Goal: Information Seeking & Learning: Learn about a topic

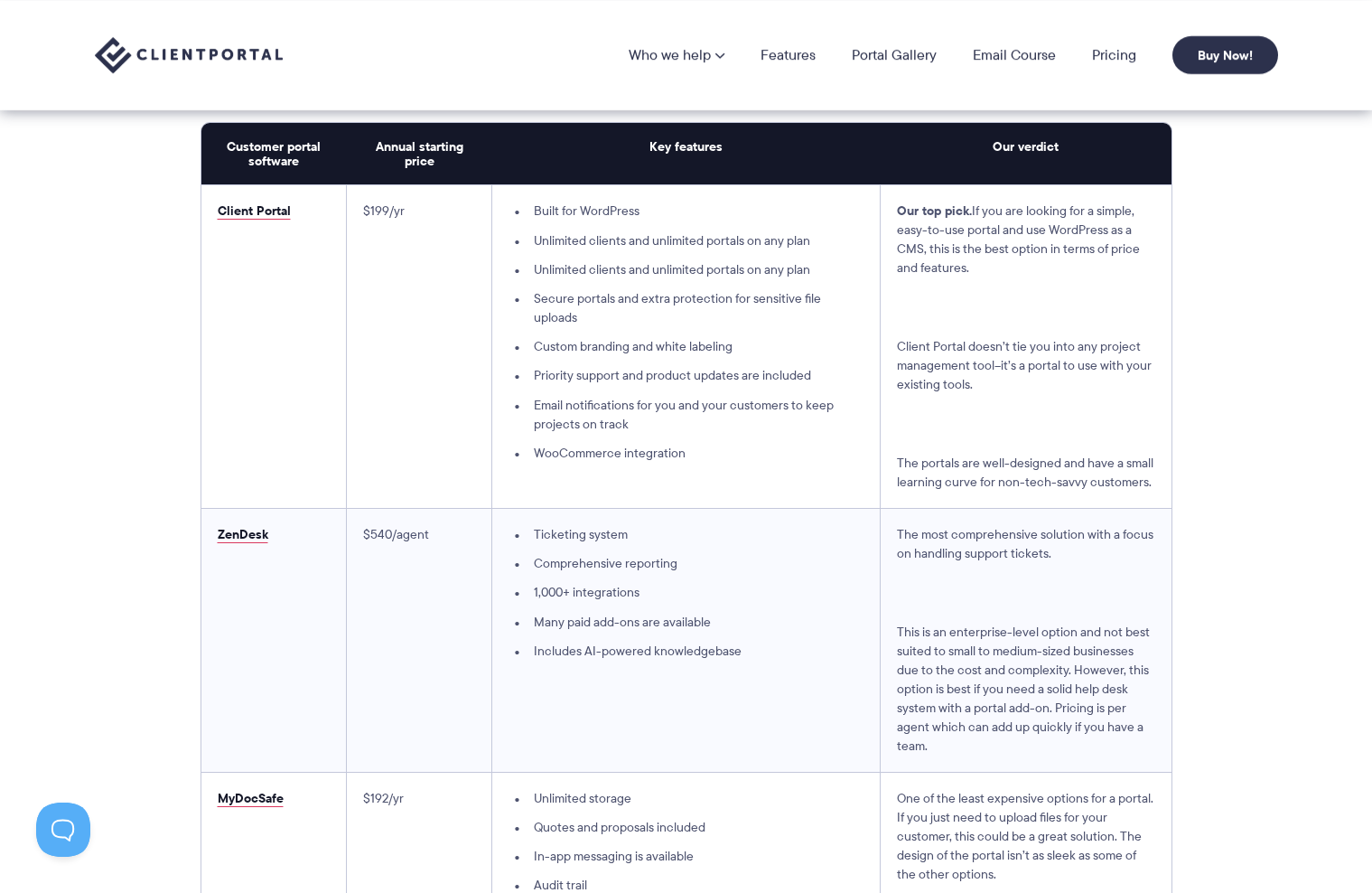
scroll to position [4681, 0]
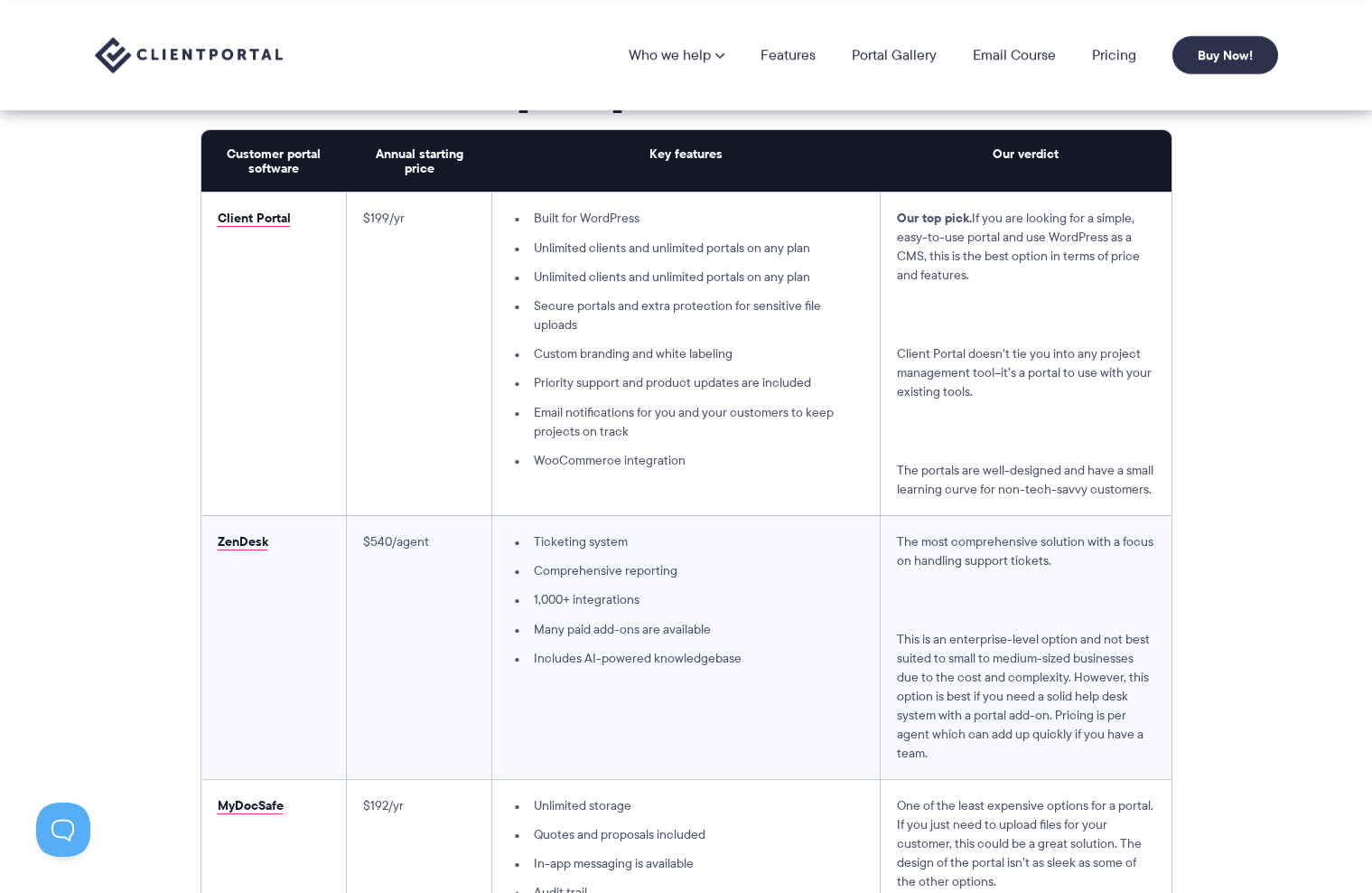
drag, startPoint x: 311, startPoint y: 217, endPoint x: 215, endPoint y: 202, distance: 97.2
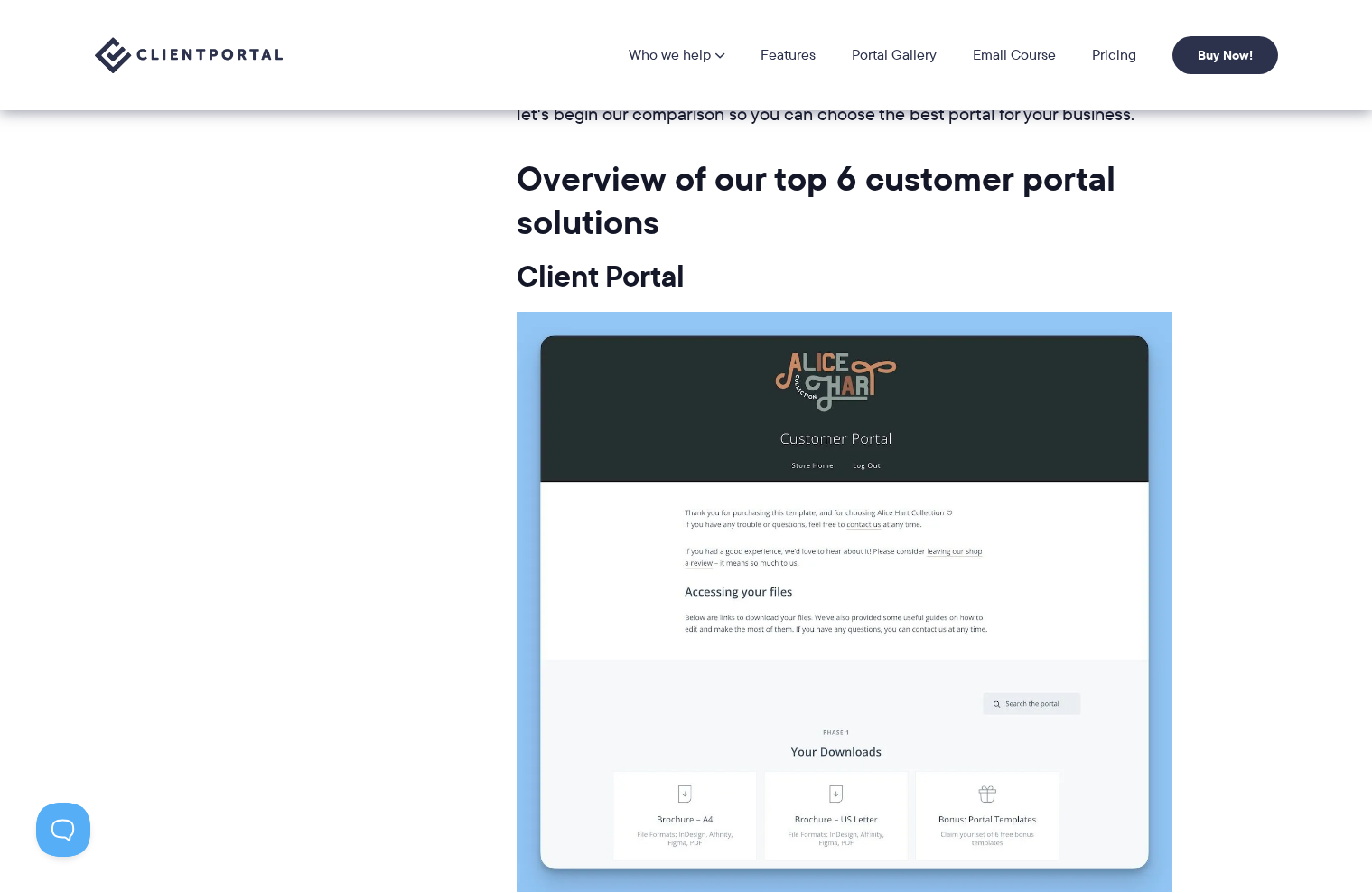
scroll to position [9374, 0]
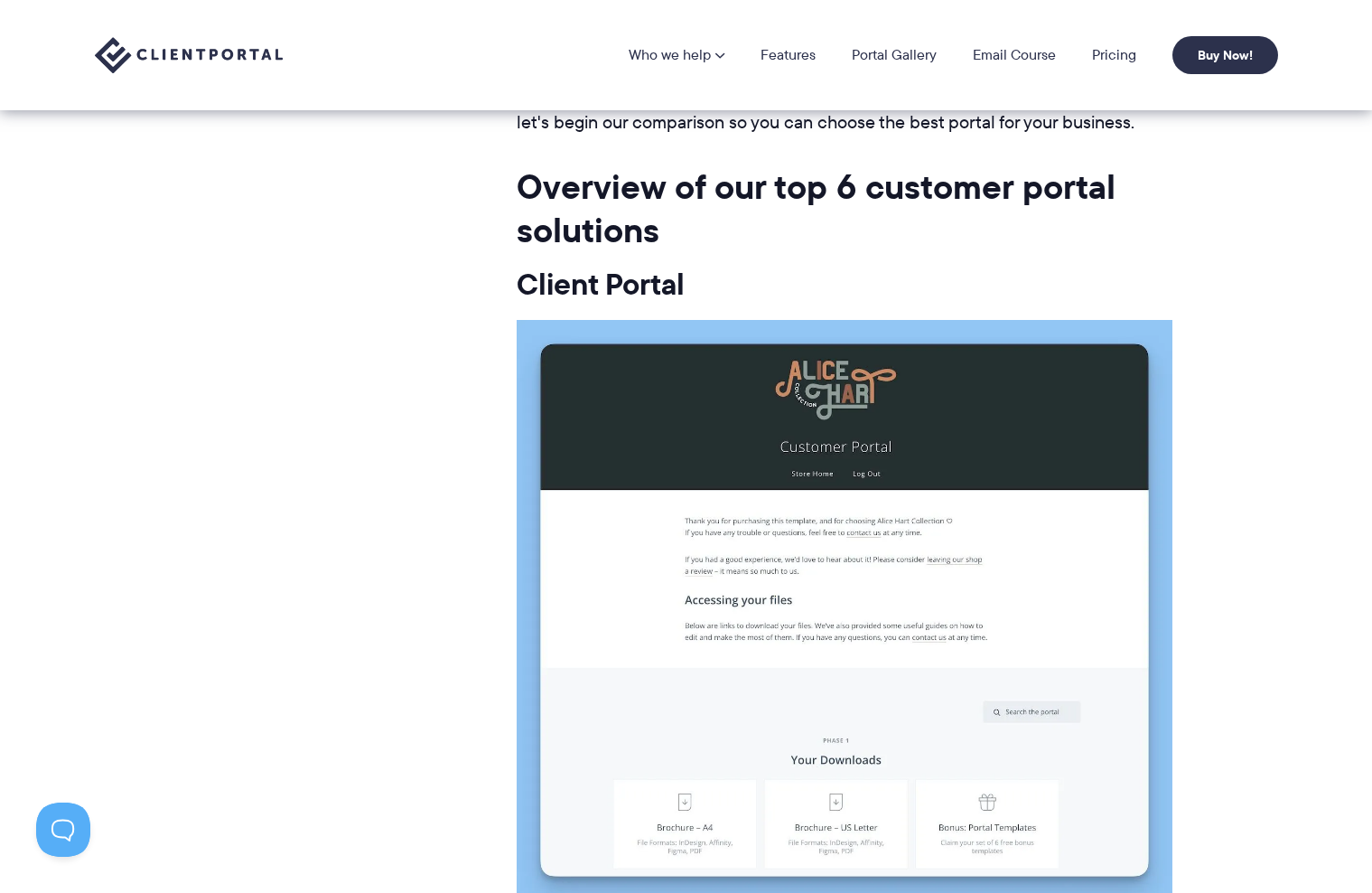
click at [624, 266] on h3 "Client Portal" at bounding box center [844, 285] width 655 height 38
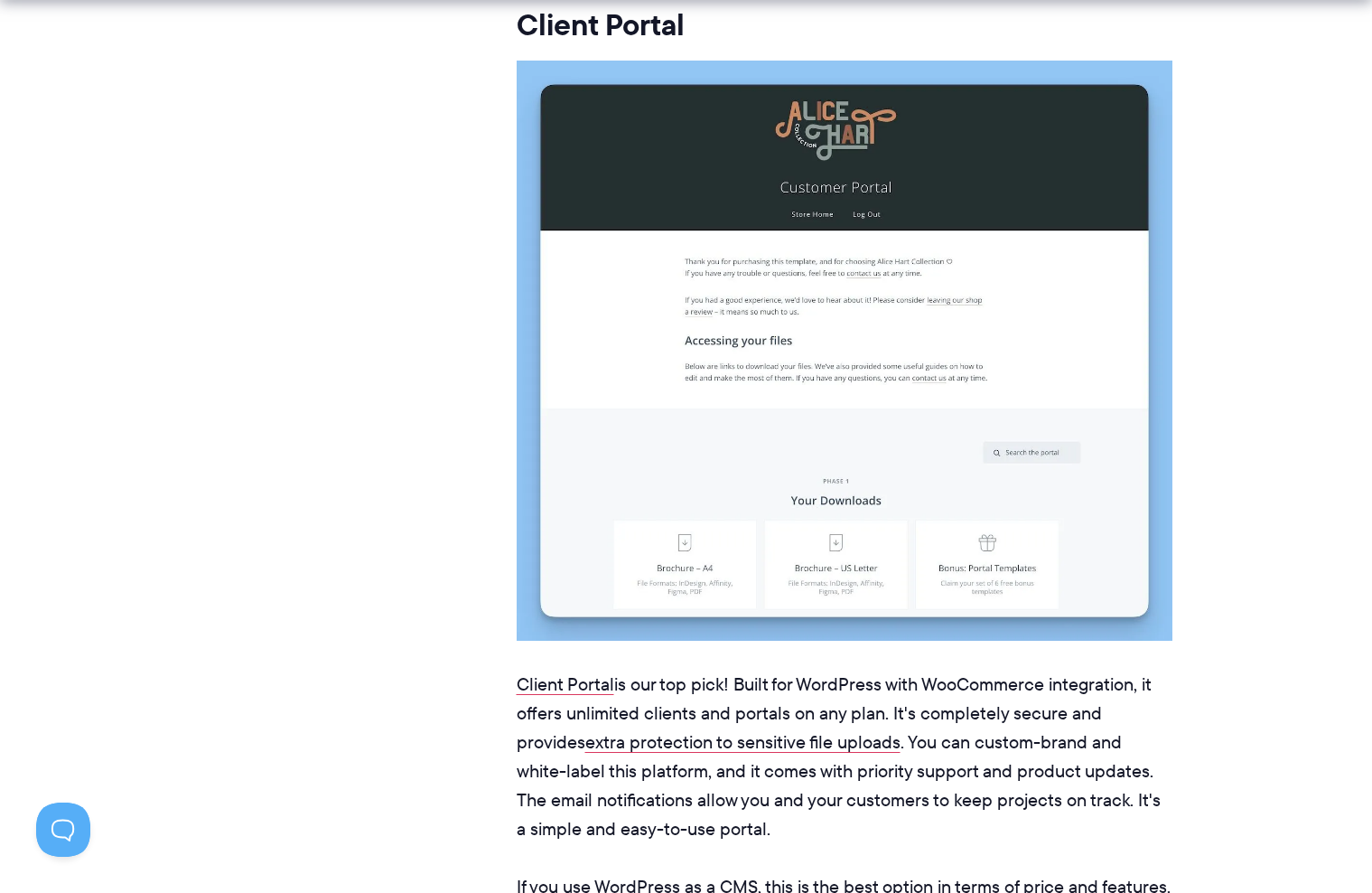
scroll to position [9923, 0]
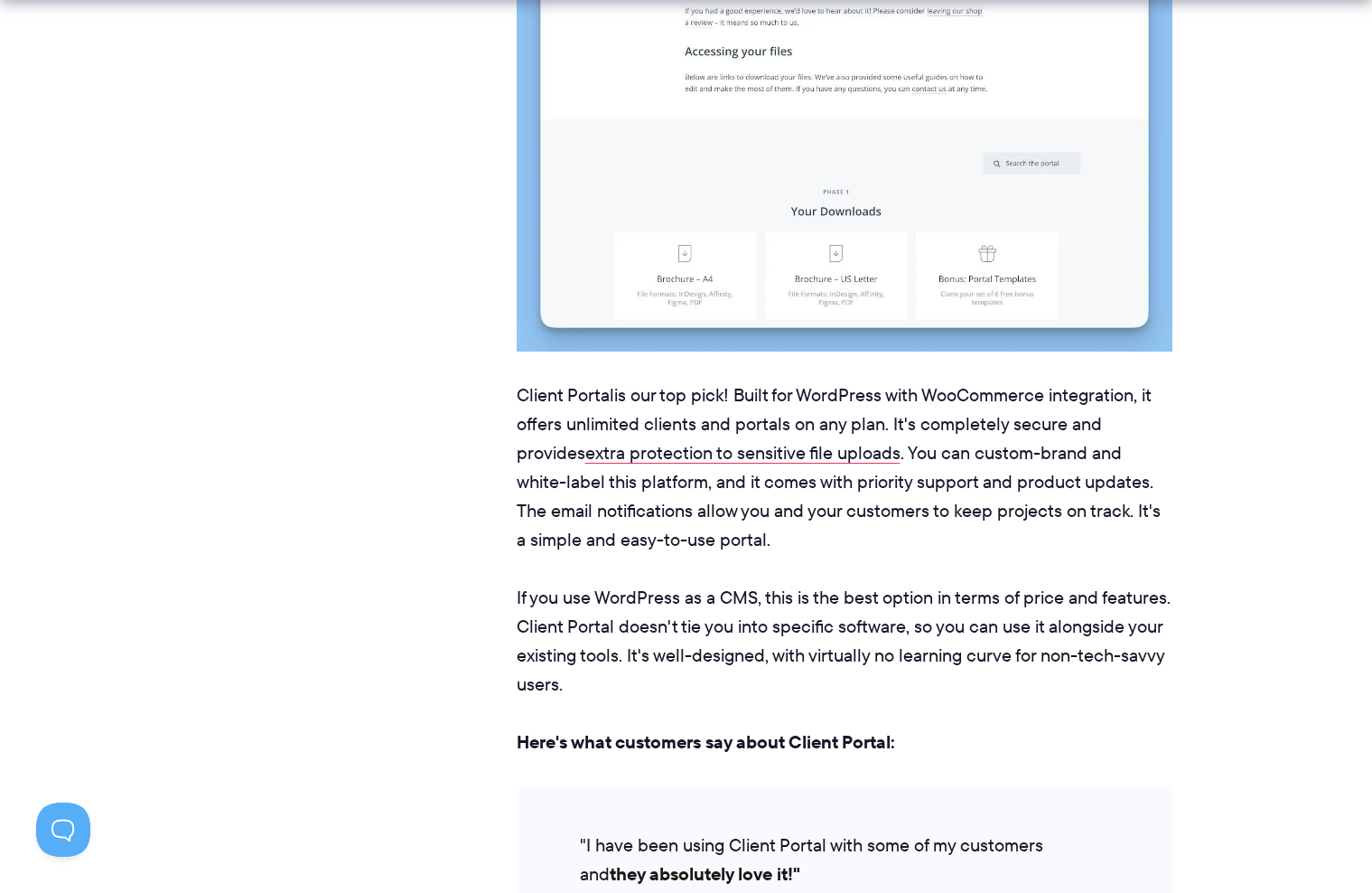
click at [565, 382] on link "Client Portal" at bounding box center [565, 394] width 98 height 25
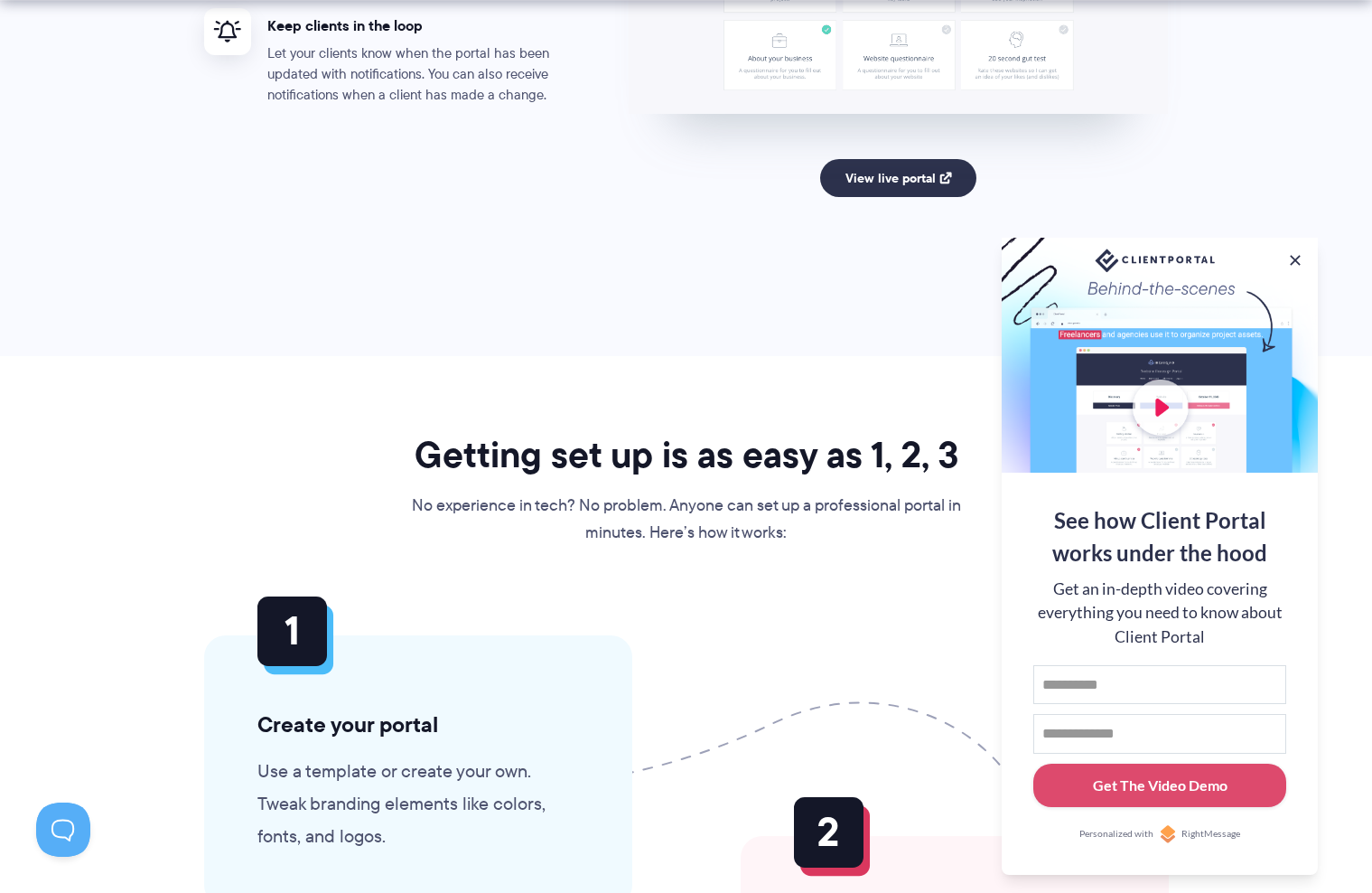
scroll to position [3814, 0]
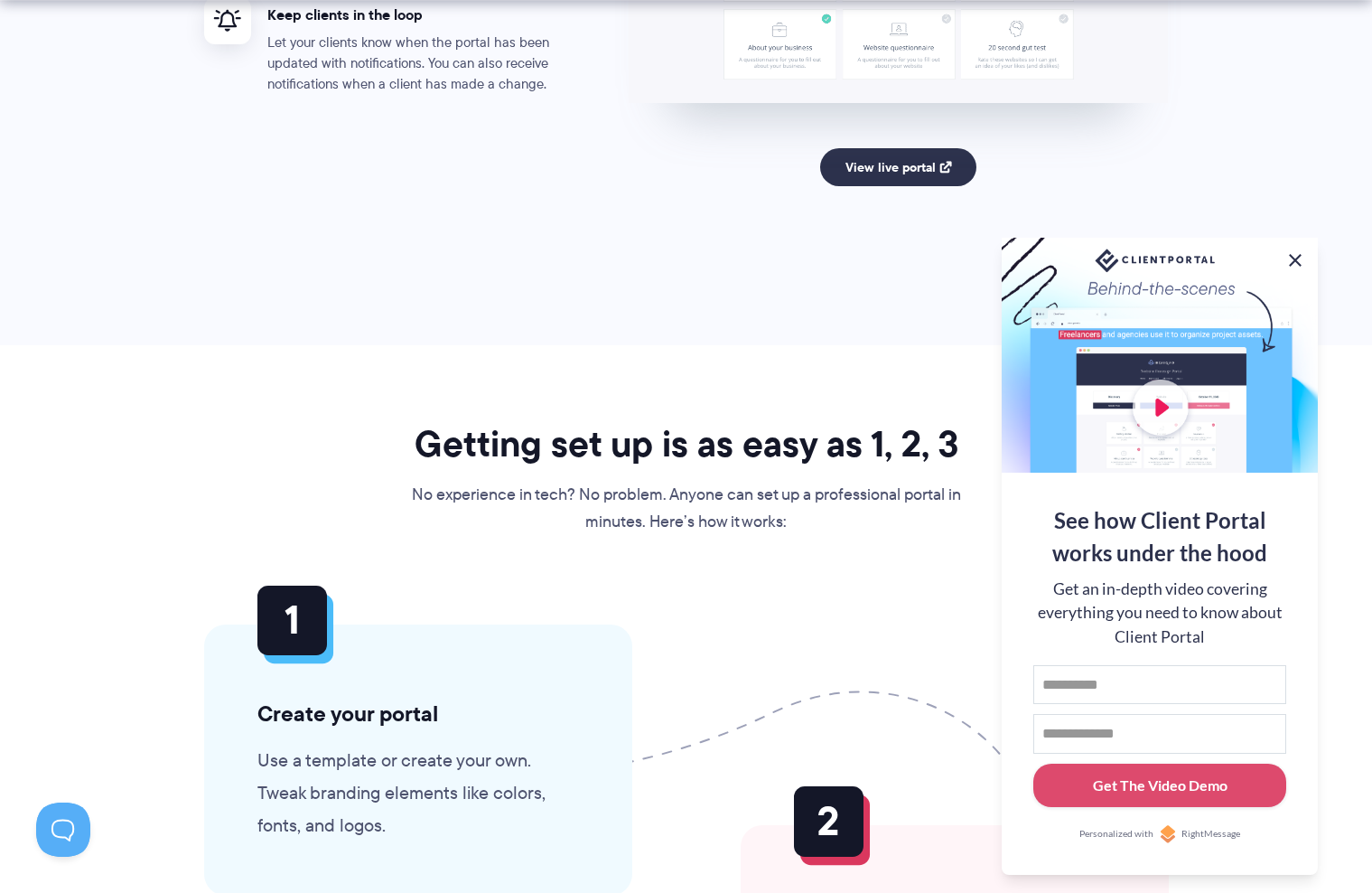
click at [1292, 257] on button at bounding box center [1295, 260] width 22 height 22
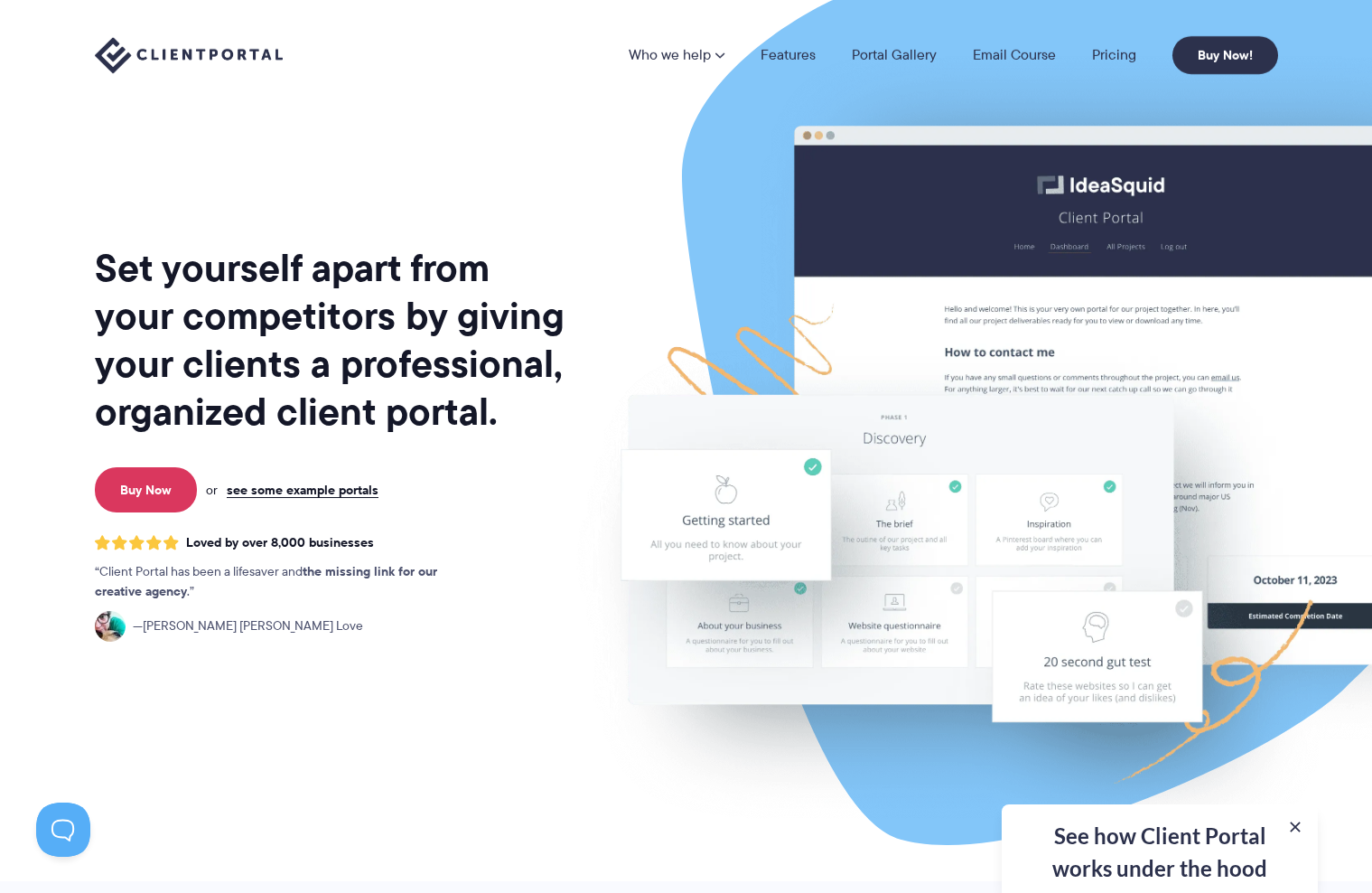
scroll to position [0, 0]
